Goal: Transaction & Acquisition: Book appointment/travel/reservation

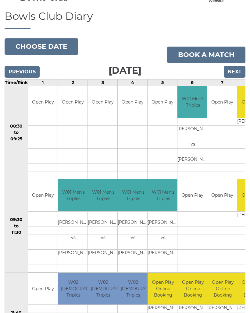
scroll to position [46, 0]
click at [200, 56] on link "Book a match" at bounding box center [206, 55] width 78 height 16
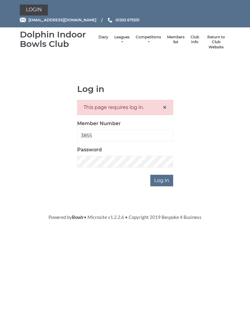
type input "3855"
click at [162, 180] on input "Log in" at bounding box center [161, 181] width 23 height 12
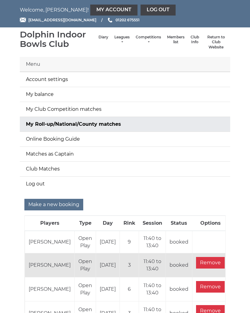
click at [49, 204] on input "Make a new booking" at bounding box center [53, 205] width 59 height 12
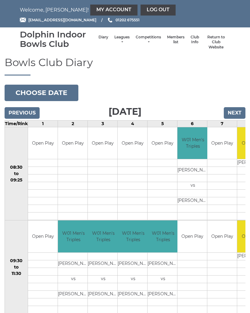
click at [45, 92] on button "Choose date" at bounding box center [42, 93] width 74 height 16
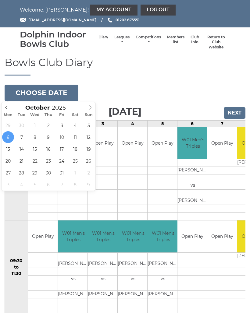
type input "[DATE]"
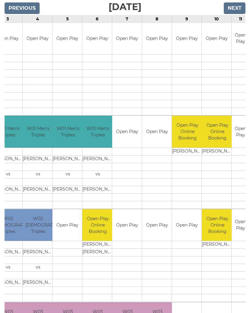
scroll to position [0, 95]
click at [0, 0] on link "Book slot" at bounding box center [0, 0] width 0 height 0
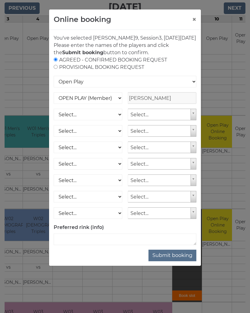
click at [176, 262] on button "Submit booking" at bounding box center [172, 256] width 48 height 12
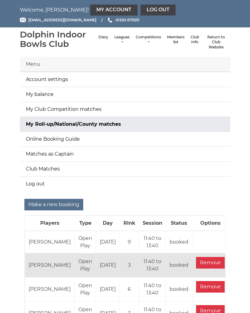
click at [141, 10] on link "Log out" at bounding box center [158, 10] width 35 height 11
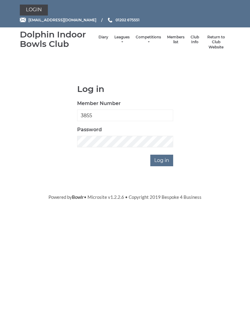
type input "3855"
click at [166, 159] on input "Log in" at bounding box center [161, 161] width 23 height 12
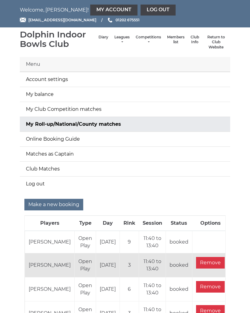
click at [98, 40] on link "Diary" at bounding box center [103, 37] width 10 height 5
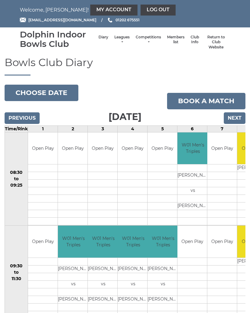
click at [50, 93] on button "Choose date" at bounding box center [42, 93] width 74 height 16
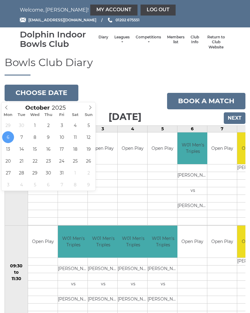
type input "[DATE]"
